Goal: Information Seeking & Learning: Learn about a topic

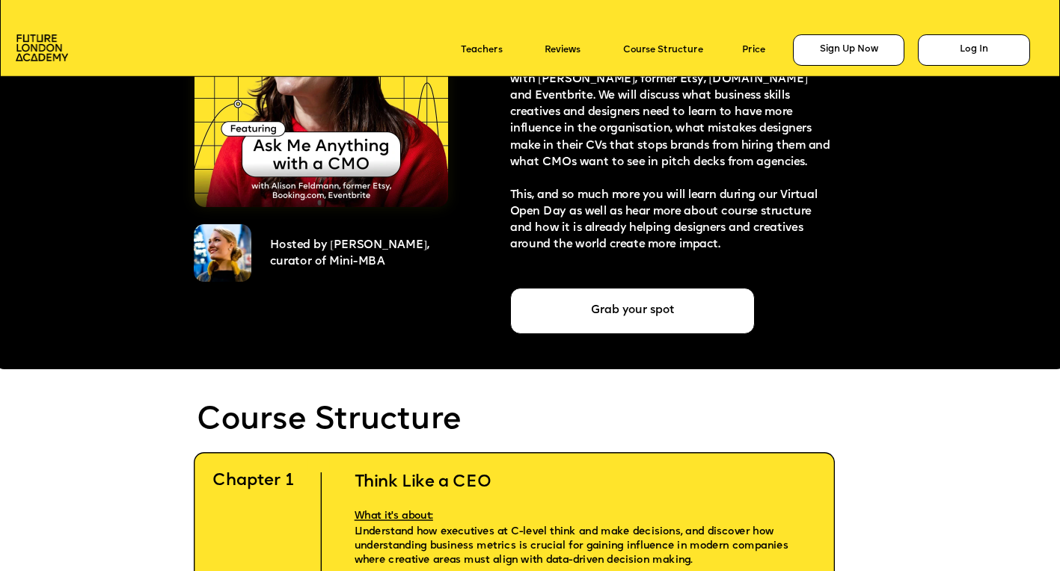
scroll to position [2738, 0]
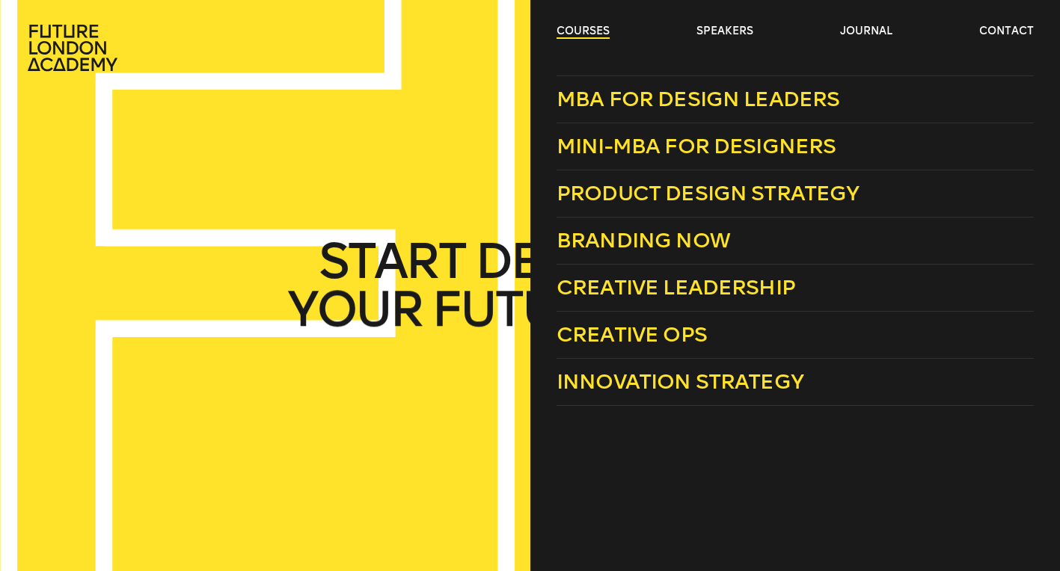
scroll to position [2421, 0]
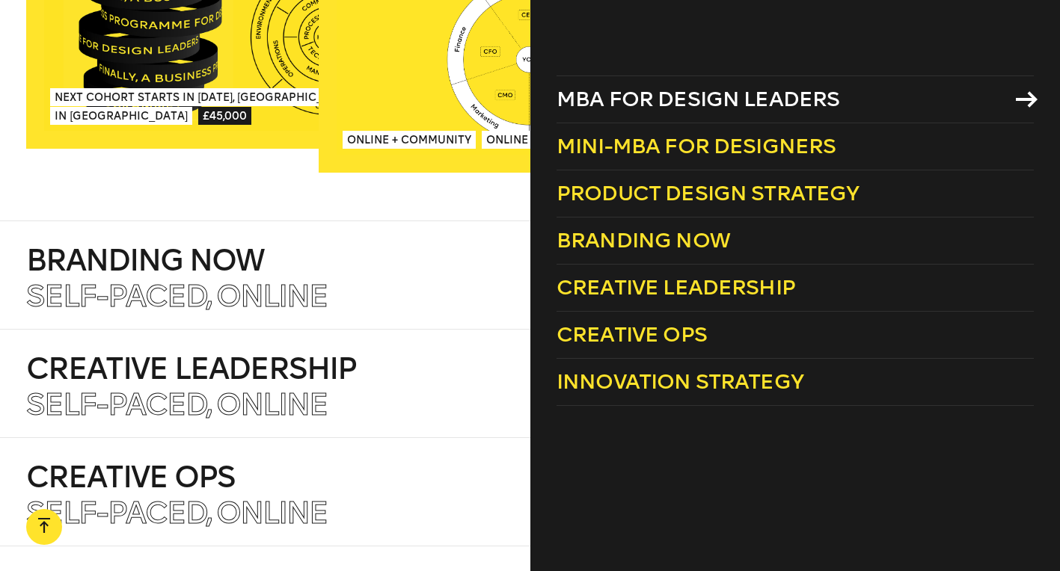
click at [722, 105] on span "MBA for Design Leaders" at bounding box center [697, 99] width 283 height 25
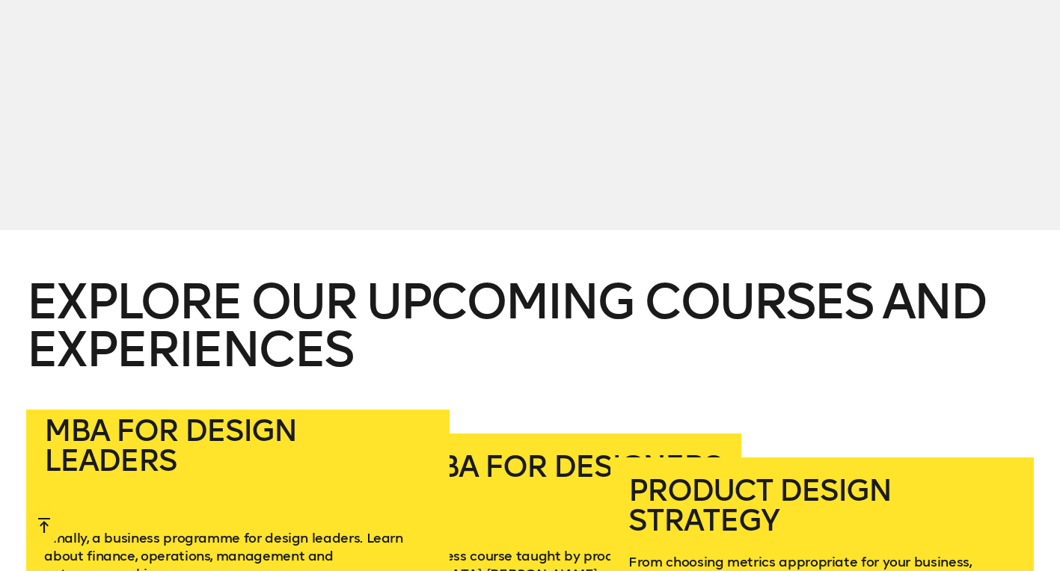
scroll to position [1714, 0]
